Goal: Use online tool/utility: Utilize a website feature to perform a specific function

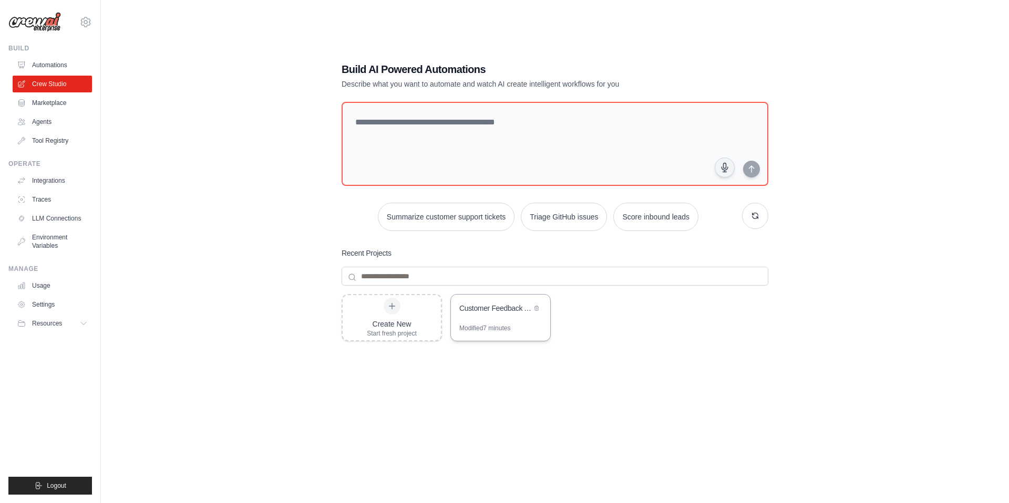
click at [490, 333] on div "Modified 7 minutes" at bounding box center [484, 328] width 51 height 8
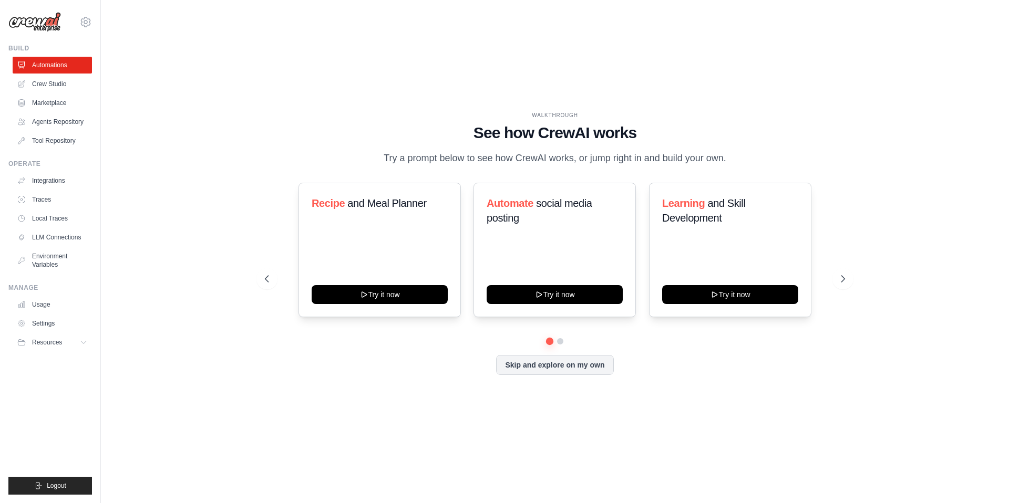
click at [101, 28] on div "luizcesarrochadossantos@gmail.com Settings Build Automations Resources" at bounding box center [50, 251] width 101 height 503
click at [87, 24] on icon at bounding box center [85, 21] width 3 height 3
click at [138, 22] on div "WALKTHROUGH See how CrewAI works Try a prompt below to see how CrewAI works, or…" at bounding box center [555, 252] width 874 height 482
click at [74, 74] on link "Automations" at bounding box center [53, 65] width 79 height 17
click at [72, 92] on link "Crew Studio" at bounding box center [53, 84] width 79 height 17
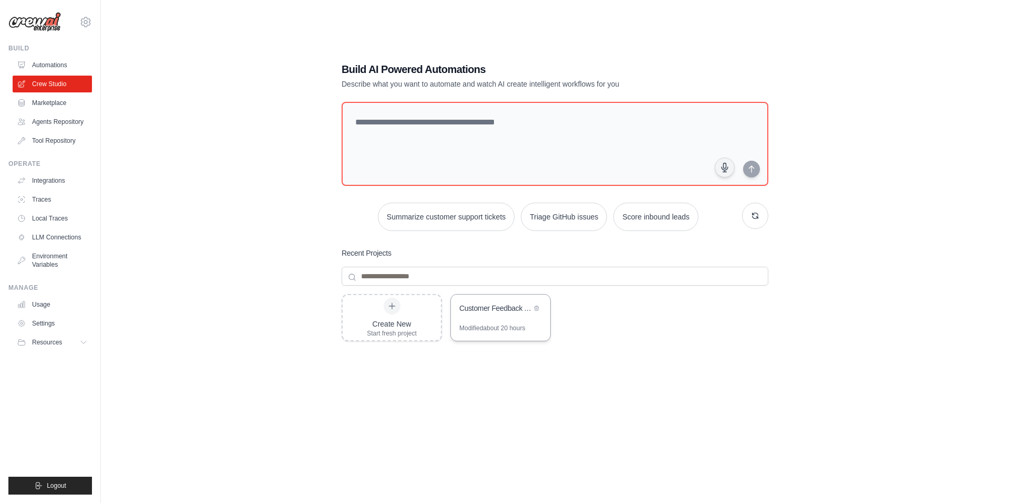
click at [511, 324] on div "Customer Feedback Analysis & Insights Generator" at bounding box center [500, 309] width 99 height 29
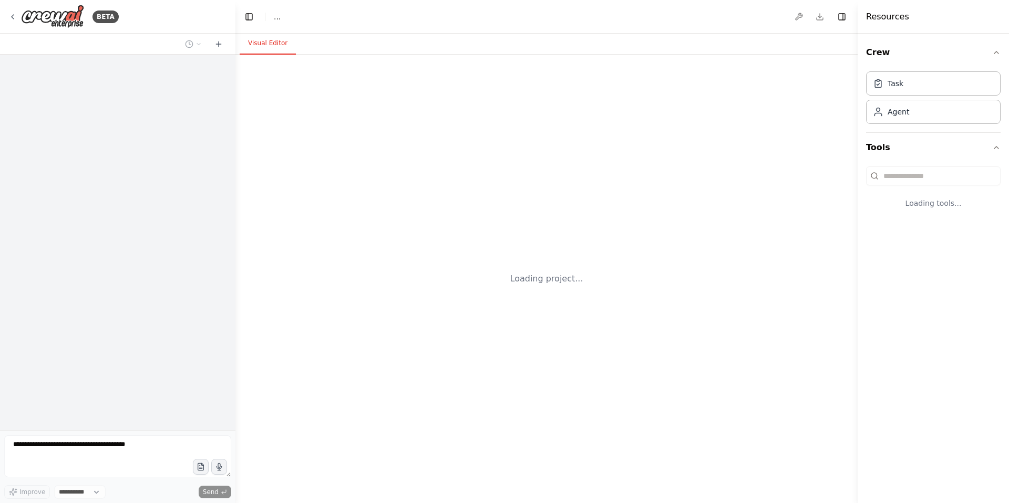
select select "****"
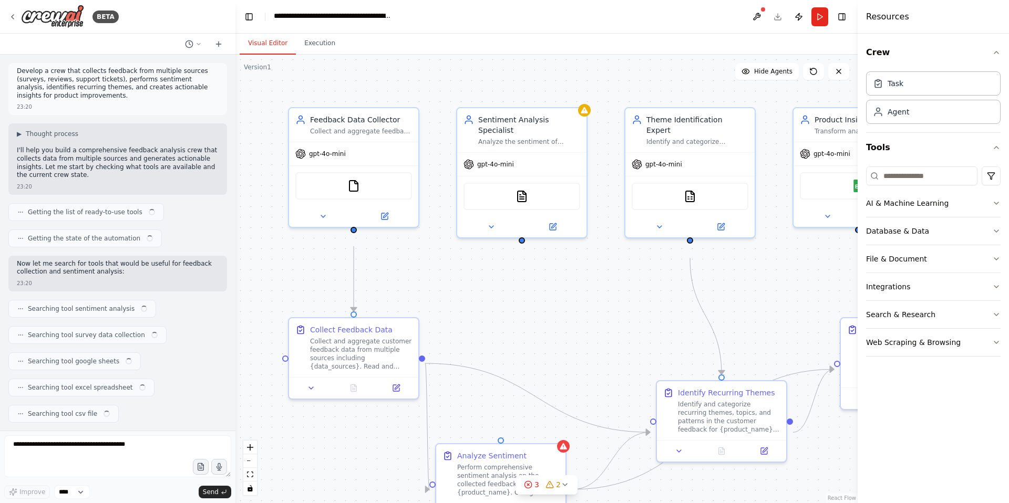
scroll to position [1128, 0]
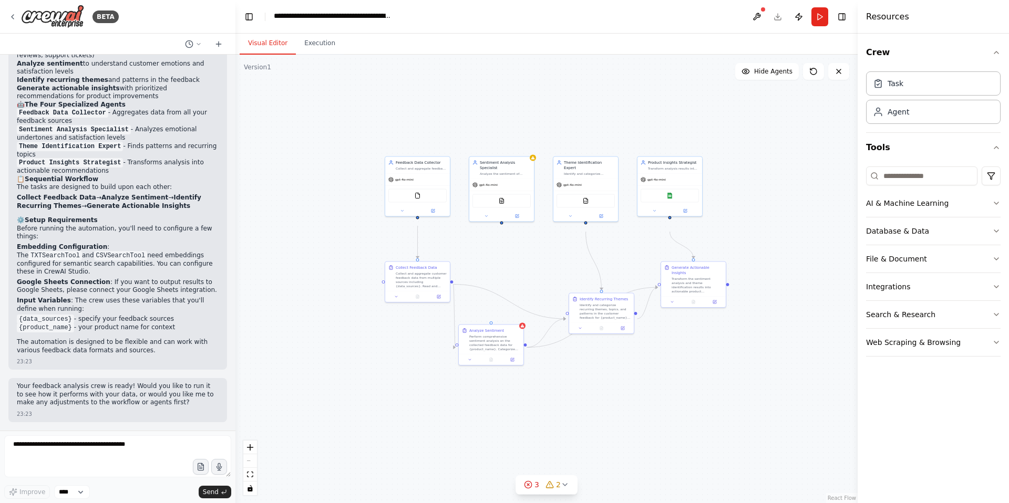
drag, startPoint x: 597, startPoint y: 334, endPoint x: 549, endPoint y: 306, distance: 55.8
click at [549, 306] on div ".deletable-edge-delete-btn { width: 20px; height: 20px; border: 0px solid #ffff…" at bounding box center [546, 279] width 622 height 449
click at [502, 202] on img at bounding box center [499, 199] width 6 height 6
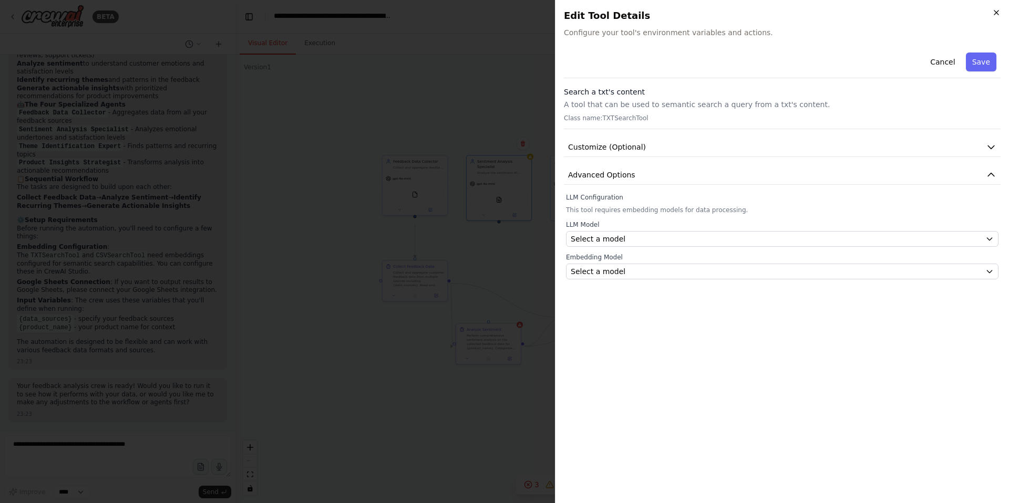
click at [992, 14] on icon "button" at bounding box center [996, 12] width 8 height 8
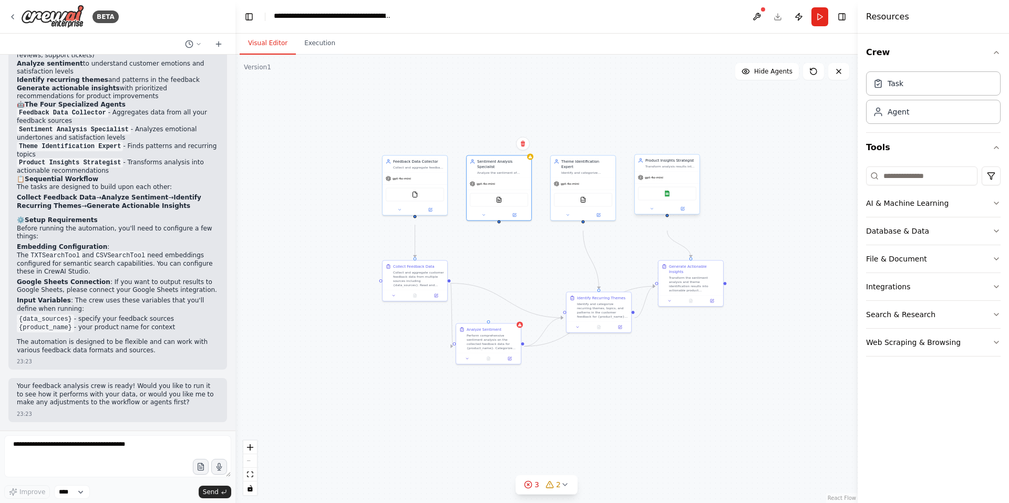
click at [666, 183] on div "gpt-4o-mini" at bounding box center [667, 178] width 65 height 12
click at [653, 214] on div at bounding box center [667, 209] width 65 height 11
click at [653, 210] on icon at bounding box center [651, 209] width 2 height 1
click at [481, 216] on icon at bounding box center [483, 214] width 4 height 4
click at [996, 204] on html "BETA Develop a crew that collects feedback from multiple sources (surveys, revi…" at bounding box center [504, 251] width 1009 height 503
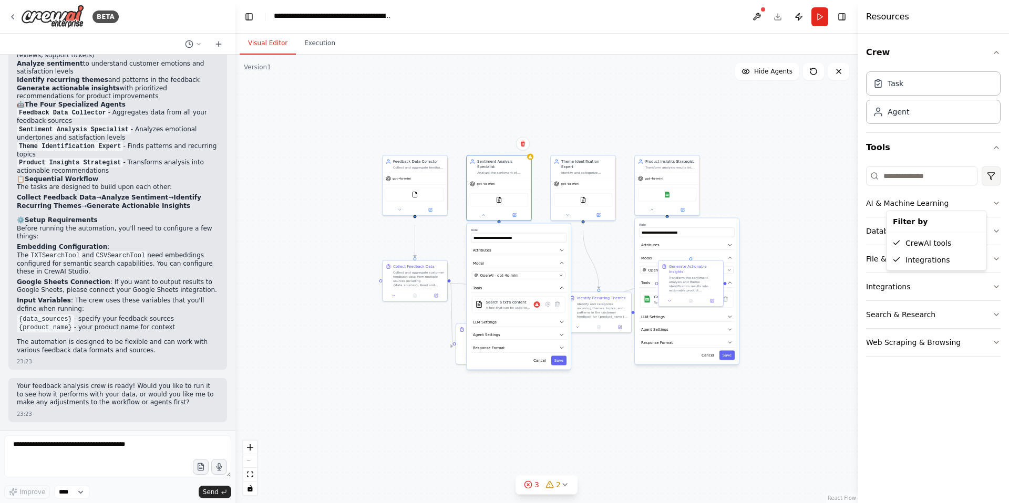
click at [994, 201] on html "BETA Develop a crew that collects feedback from multiple sources (surveys, revi…" at bounding box center [504, 251] width 1009 height 503
click at [992, 208] on icon "button" at bounding box center [996, 203] width 8 height 8
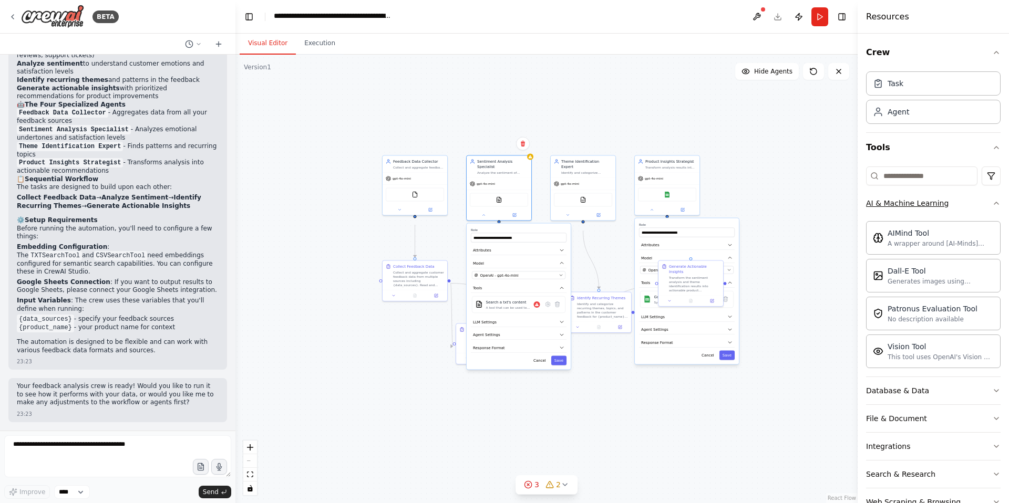
click at [992, 208] on icon "button" at bounding box center [996, 203] width 8 height 8
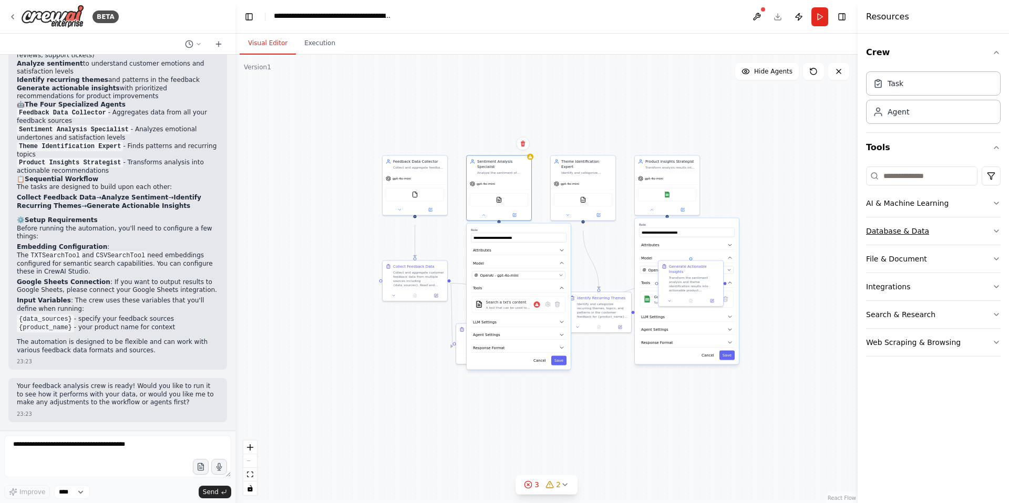
click at [992, 235] on icon "button" at bounding box center [996, 231] width 8 height 8
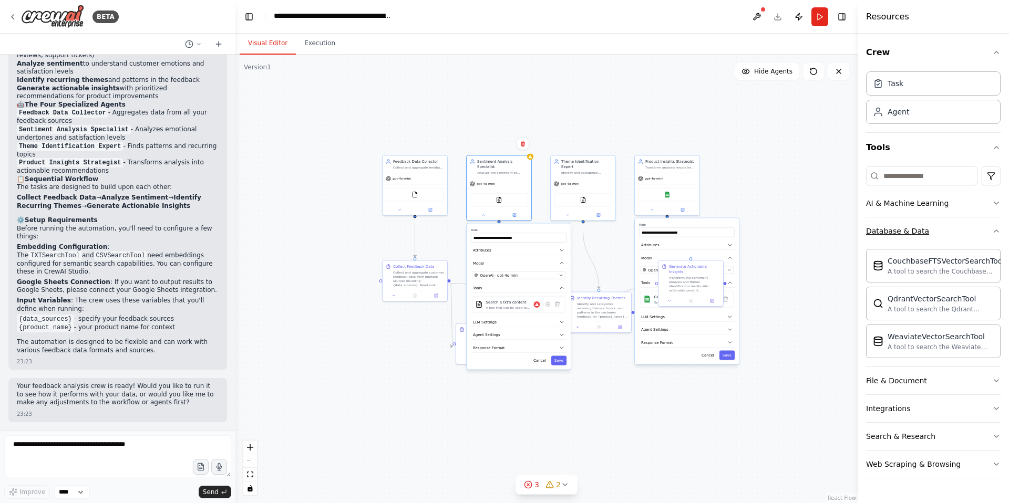
click at [992, 235] on icon "button" at bounding box center [996, 231] width 8 height 8
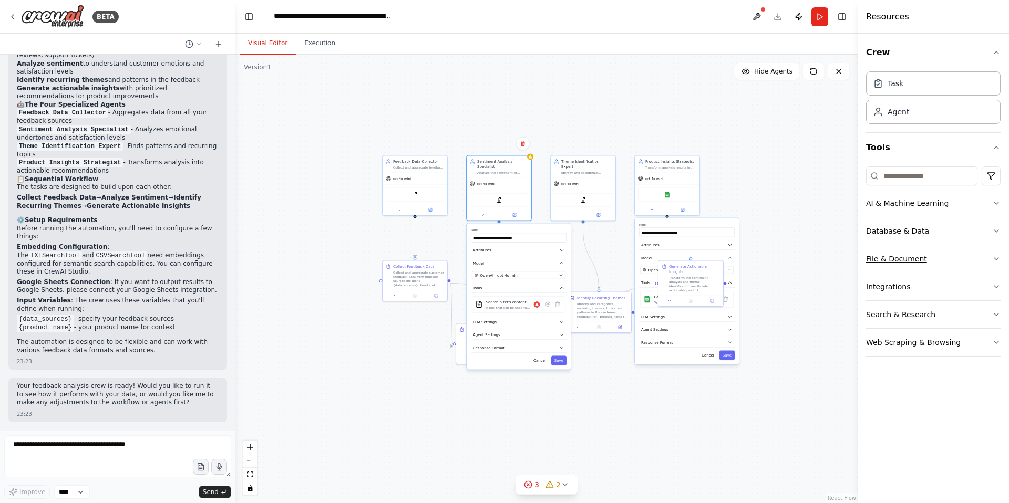
click at [992, 263] on icon "button" at bounding box center [996, 259] width 8 height 8
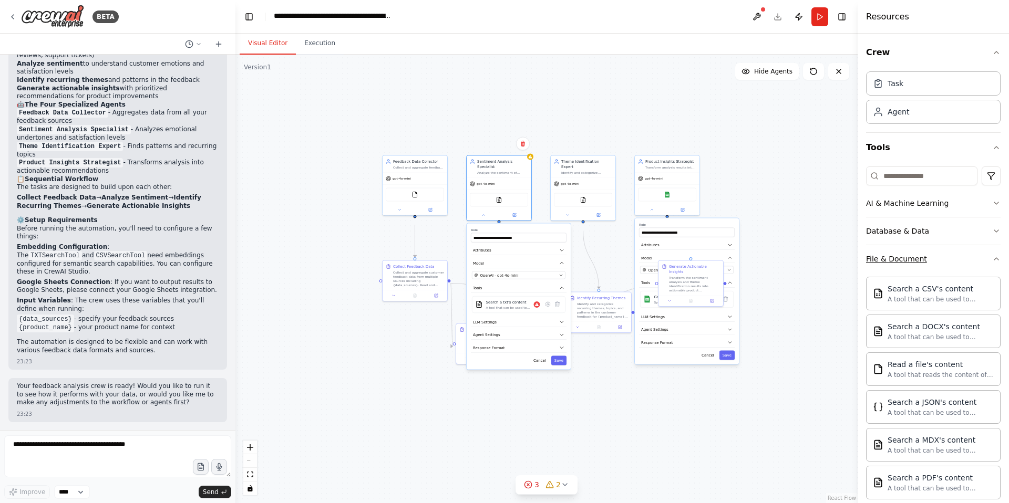
click at [992, 263] on icon "button" at bounding box center [996, 259] width 8 height 8
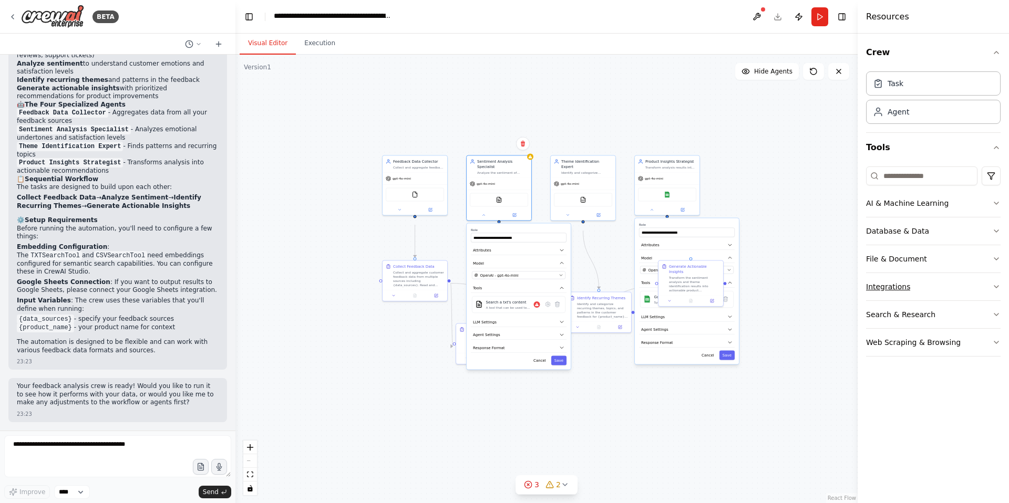
click at [988, 301] on button "Integrations" at bounding box center [933, 286] width 135 height 27
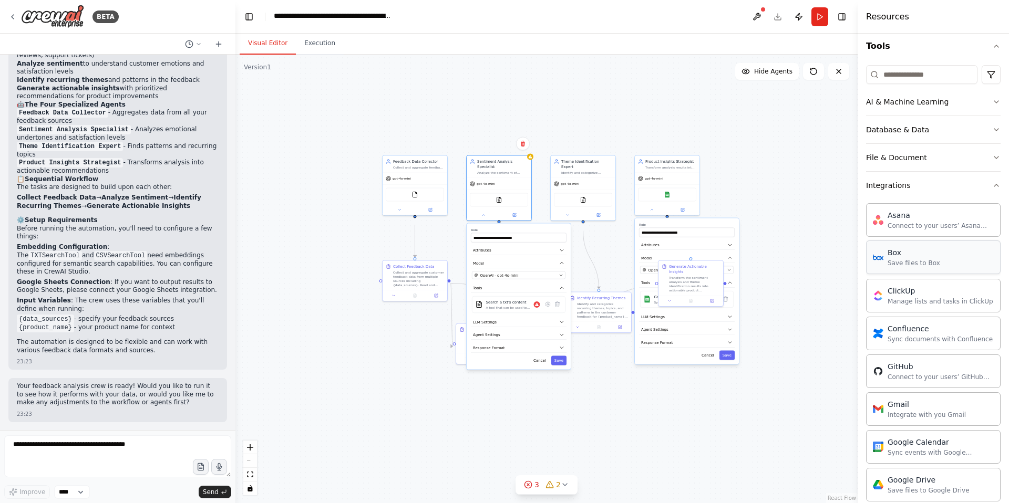
scroll to position [91, 0]
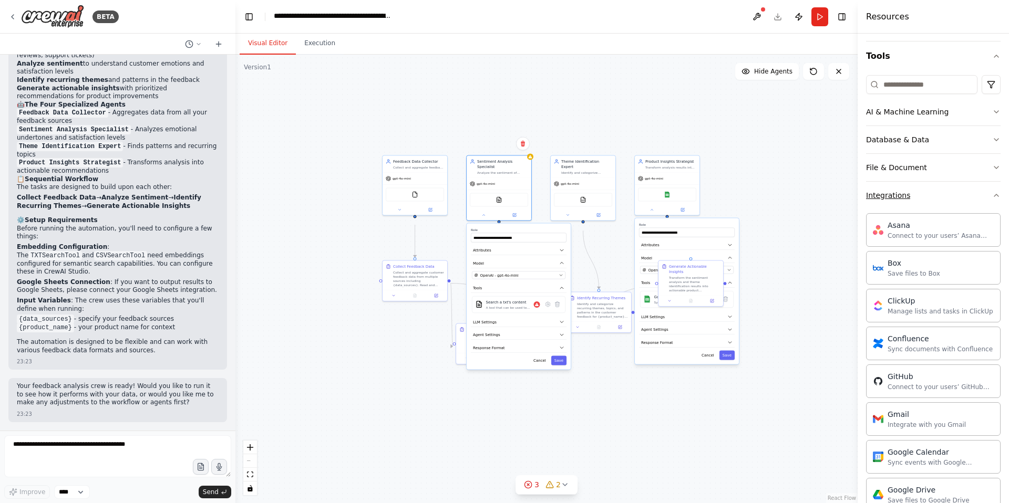
click at [994, 200] on icon "button" at bounding box center [996, 195] width 8 height 8
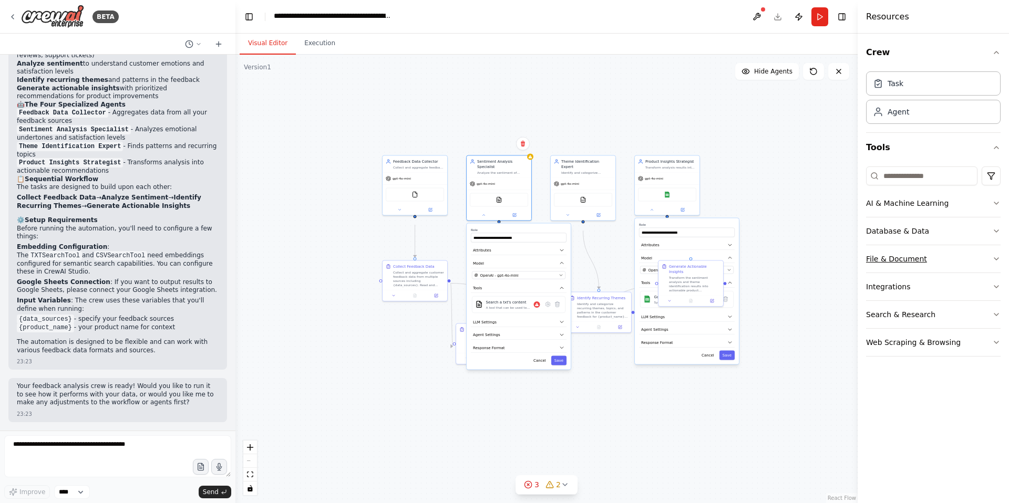
click at [992, 263] on icon "button" at bounding box center [996, 259] width 8 height 8
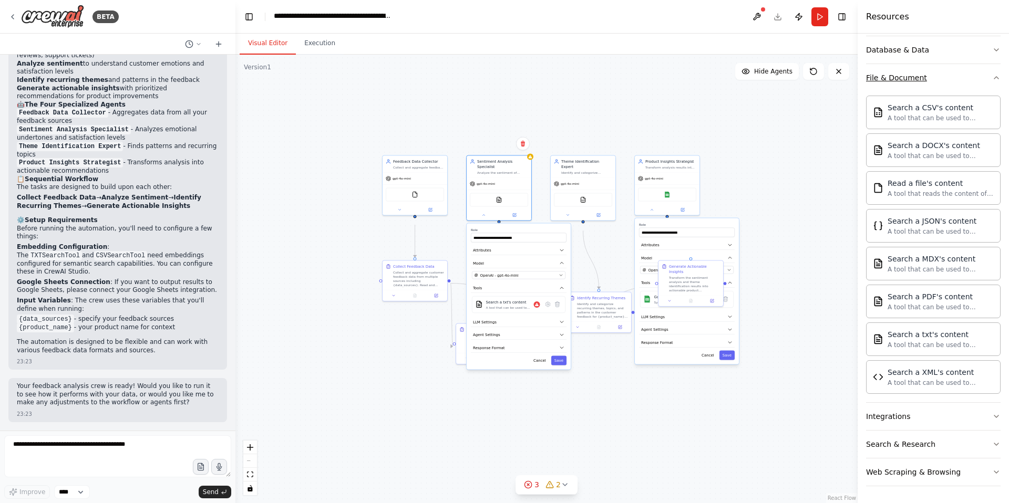
scroll to position [218, 0]
click at [918, 235] on div "A tool that can be used to semantic search a query from a JSON's content." at bounding box center [940, 231] width 106 height 8
click at [696, 284] on div "A tool that can be used to semantic search a query from a MDX's content." at bounding box center [739, 286] width 188 height 17
click at [786, 374] on div ".deletable-edge-delete-btn { width: 20px; height: 20px; border: 0px solid #ffff…" at bounding box center [546, 279] width 622 height 449
